Goal: Task Accomplishment & Management: Use online tool/utility

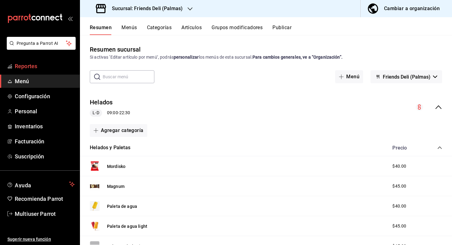
click at [28, 68] on span "Reportes" at bounding box center [45, 66] width 60 height 8
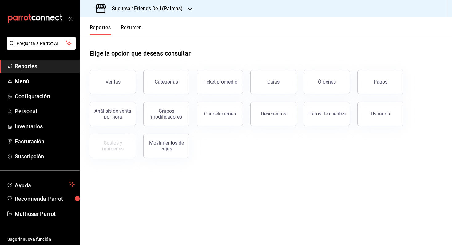
click at [50, 13] on div "mailbox folders" at bounding box center [40, 18] width 80 height 37
click at [50, 18] on icon "mailbox folders" at bounding box center [52, 18] width 5 height 5
click at [20, 84] on span "Menú" at bounding box center [45, 81] width 60 height 8
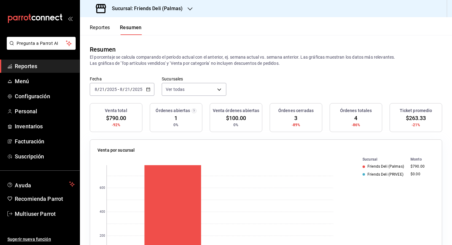
click at [125, 87] on input "21" at bounding box center [128, 89] width 6 height 5
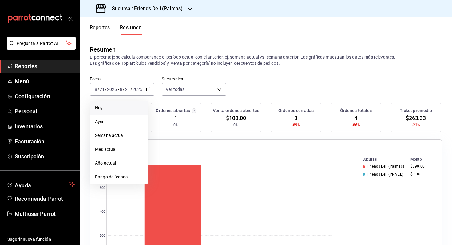
click at [125, 108] on span "Hoy" at bounding box center [119, 108] width 48 height 6
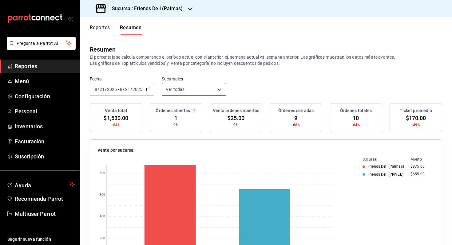
click at [180, 87] on body "Pregunta a Parrot AI Reportes Menú Configuración Personal Inventarios Facturaci…" at bounding box center [226, 122] width 452 height 245
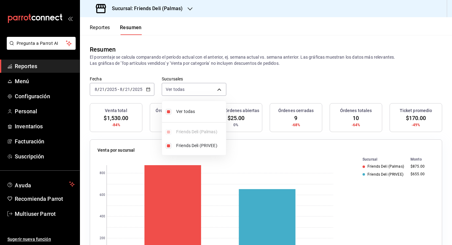
click at [184, 111] on span "Ver todas" at bounding box center [199, 111] width 47 height 6
type input "[object Object]"
checkbox input "false"
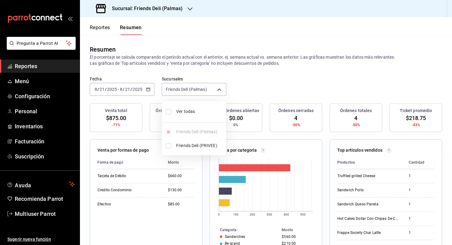
click at [184, 111] on span "Ver todas" at bounding box center [199, 111] width 47 height 6
type input "[object Object],[object Object]"
checkbox input "true"
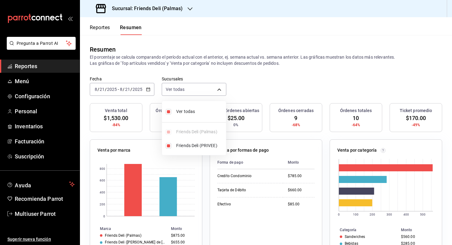
click at [262, 96] on div at bounding box center [226, 122] width 452 height 245
click at [142, 89] on div "2025-08-21 8 / 21 / 2025" at bounding box center [131, 89] width 24 height 5
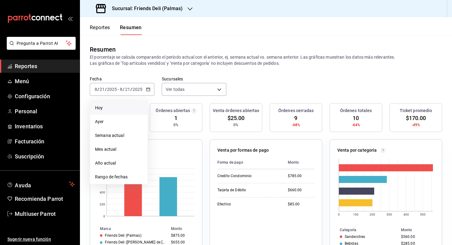
click at [132, 112] on li "Hoy" at bounding box center [118, 108] width 57 height 14
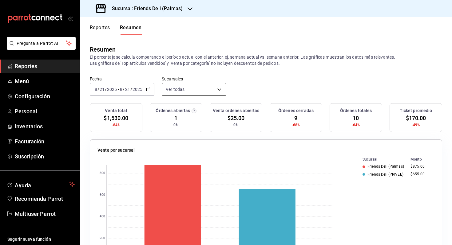
click at [203, 88] on body "Pregunta a Parrot AI Reportes Menú Configuración Personal Inventarios Facturaci…" at bounding box center [226, 122] width 452 height 245
click at [212, 108] on li "Ver todas" at bounding box center [194, 112] width 64 height 16
type input "[object Object]"
checkbox input "false"
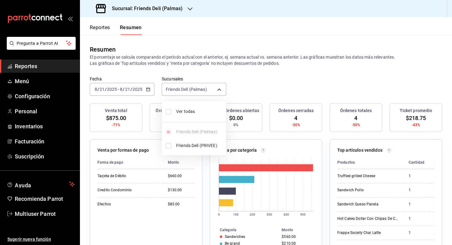
click at [212, 108] on li "Ver todas" at bounding box center [194, 112] width 64 height 16
type input "[object Object],[object Object]"
checkbox input "true"
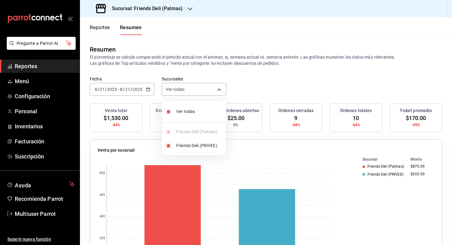
click at [256, 93] on div at bounding box center [226, 122] width 452 height 245
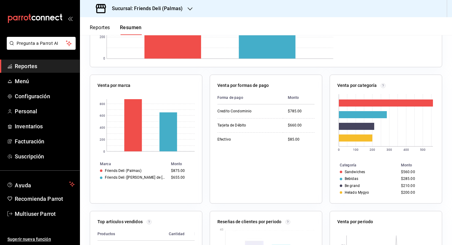
scroll to position [201, 0]
